Goal: Task Accomplishment & Management: Manage account settings

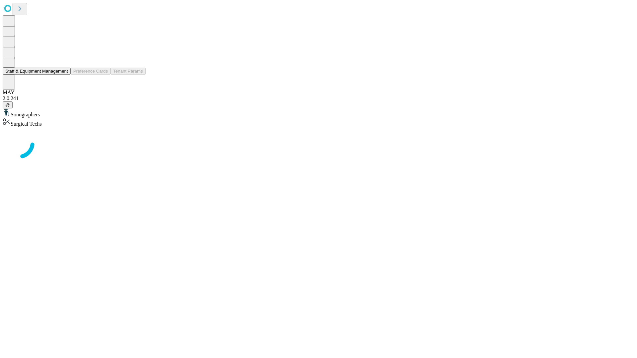
click at [63, 75] on button "Staff & Equipment Management" at bounding box center [37, 71] width 68 height 7
